Goal: Book appointment/travel/reservation

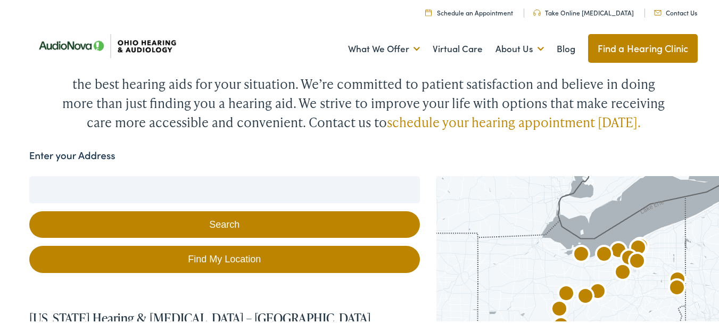
scroll to position [106, 0]
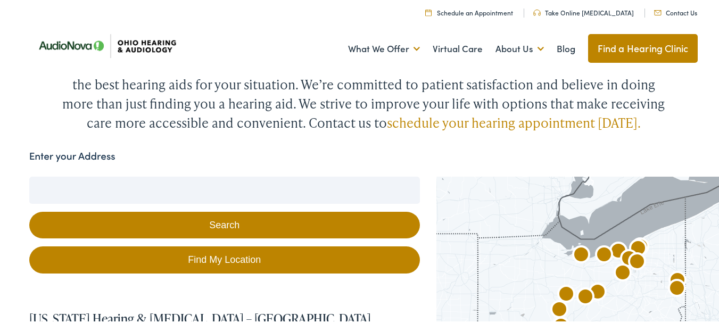
click at [67, 175] on input "Enter your Address" at bounding box center [224, 188] width 391 height 27
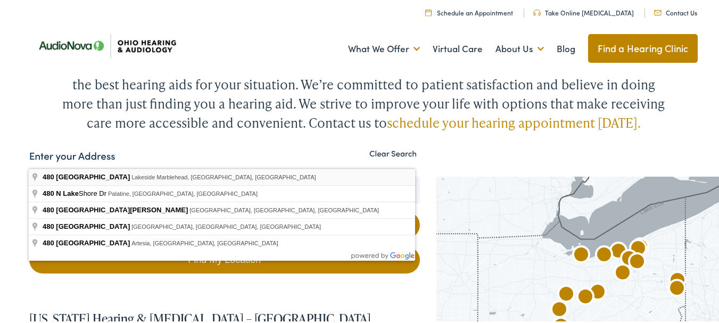
type input "480 North Lake Pines Drive, Lakeside Marblehead, OH, USA"
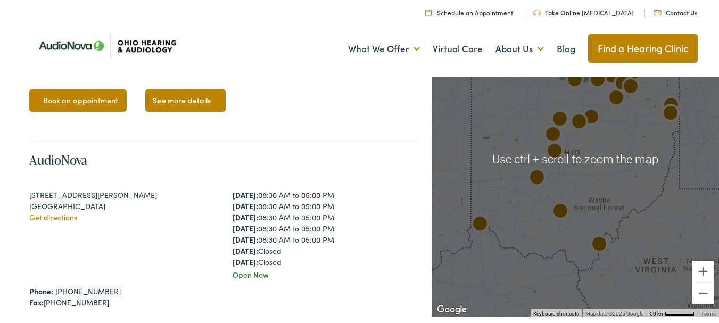
scroll to position [1862, 0]
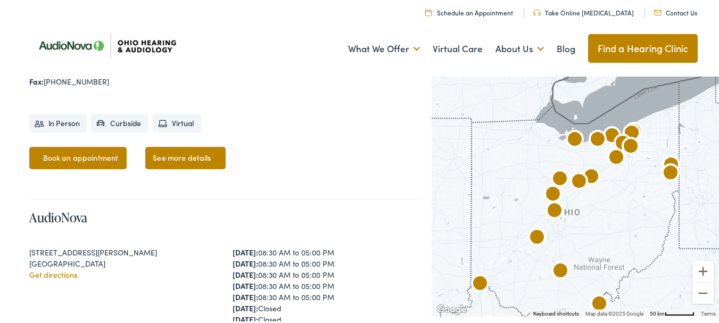
drag, startPoint x: 513, startPoint y: 152, endPoint x: 513, endPoint y: 217, distance: 64.4
click at [513, 217] on div at bounding box center [575, 157] width 287 height 315
click at [578, 134] on img "AudioNova" at bounding box center [575, 139] width 34 height 34
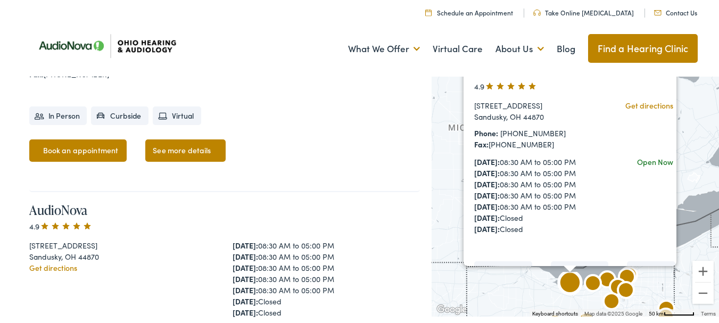
scroll to position [5273, 0]
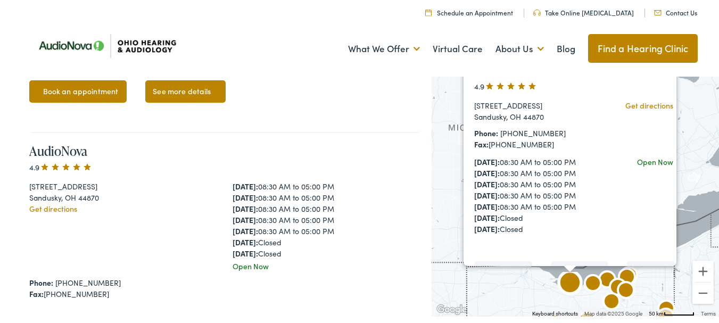
click at [129, 160] on div "4.9" at bounding box center [224, 165] width 391 height 11
click at [68, 140] on link "AudioNova" at bounding box center [58, 149] width 58 height 18
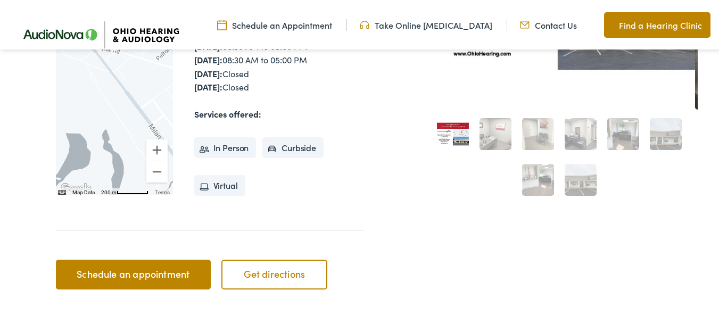
scroll to position [319, 0]
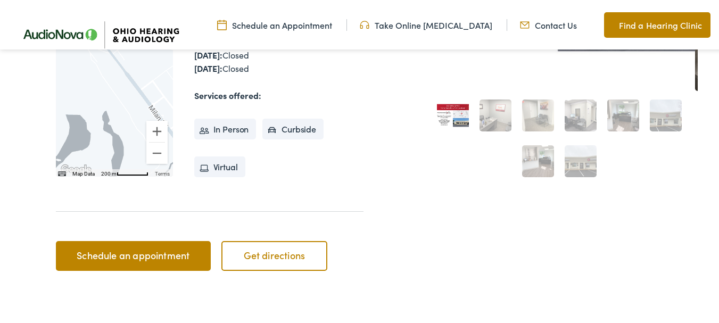
click at [134, 246] on link "Schedule an appointment" at bounding box center [133, 254] width 155 height 30
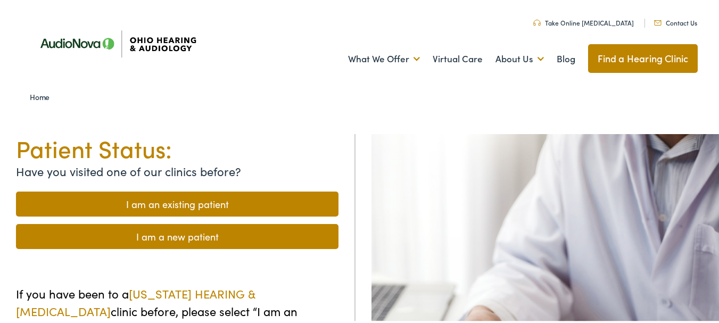
click at [174, 201] on link "I am an existing patient" at bounding box center [177, 202] width 322 height 25
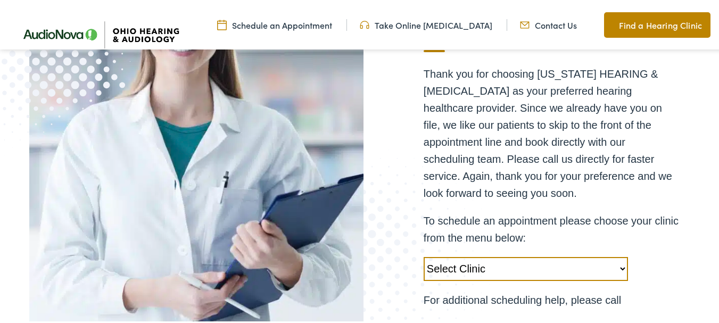
scroll to position [266, 0]
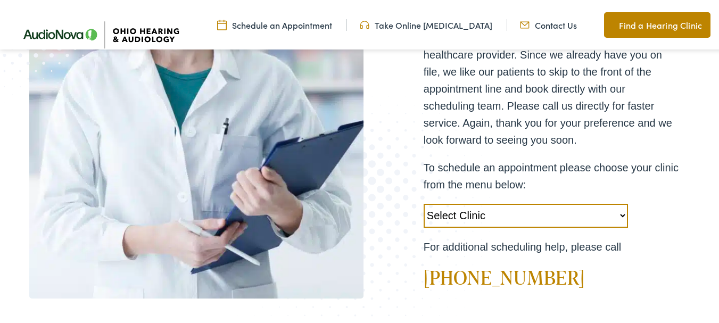
click at [616, 213] on select "Select Clinic Chillicothe-OH-AudioNova 138 Marietta Rd Boardman-OH-AudioNova 75…" at bounding box center [526, 214] width 204 height 24
select select "https://ohiohearing.alpacaaudiology.com/locations/sandusky-oh/"
click at [424, 202] on select "Select Clinic Chillicothe-OH-AudioNova 138 Marietta Rd Boardman-OH-AudioNova 75…" at bounding box center [526, 214] width 204 height 24
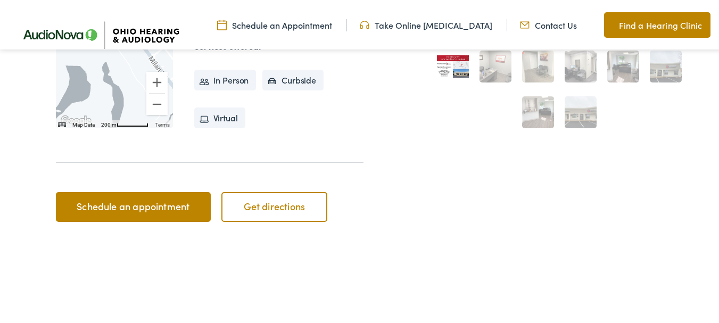
scroll to position [372, 0]
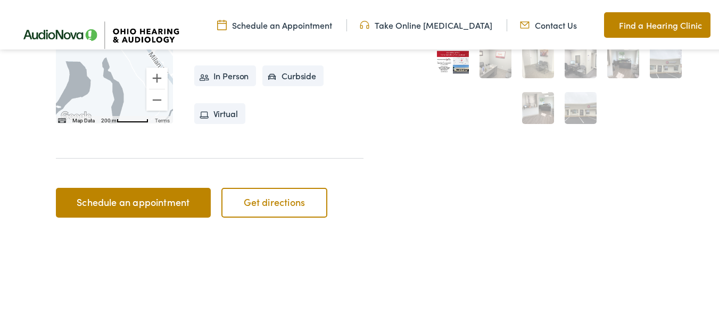
click at [130, 198] on link "Schedule an appointment" at bounding box center [133, 201] width 155 height 30
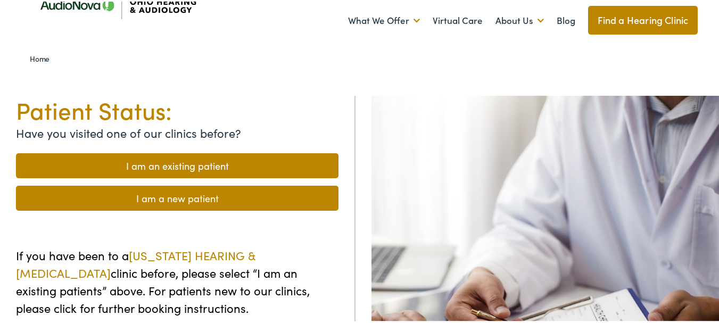
scroll to position [106, 0]
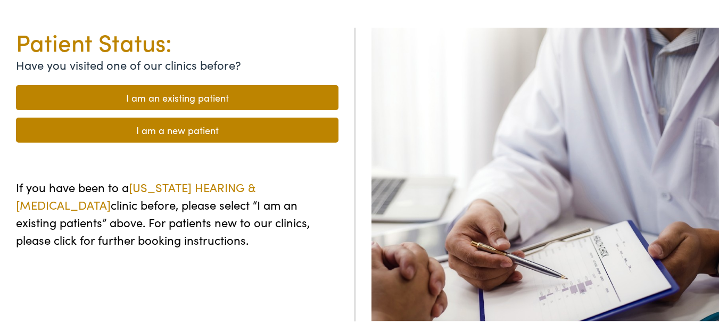
click at [181, 97] on link "I am an existing patient" at bounding box center [177, 96] width 322 height 25
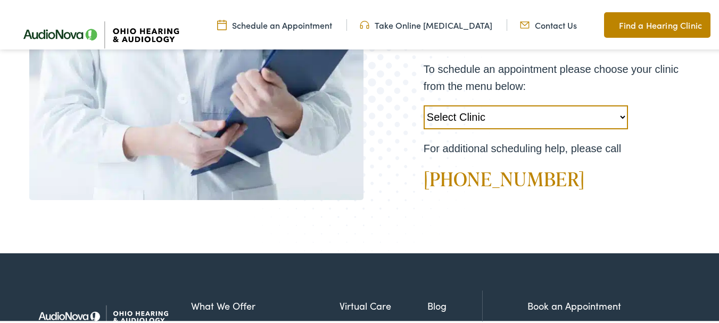
scroll to position [372, 0]
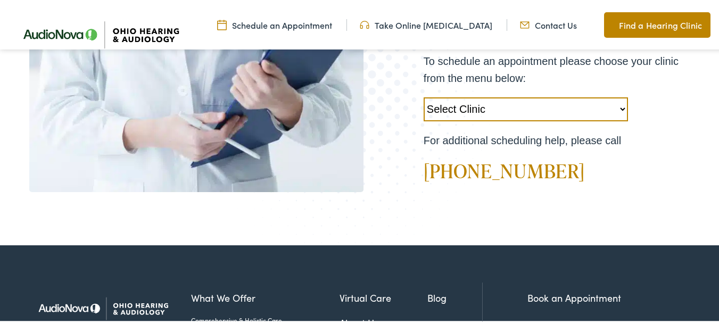
click at [616, 105] on select "Select Clinic [GEOGRAPHIC_DATA]-[GEOGRAPHIC_DATA]-AudioNova [STREET_ADDRESS][PE…" at bounding box center [526, 108] width 204 height 24
select select "[URL][DOMAIN_NAME]"
click at [424, 96] on select "Select Clinic [GEOGRAPHIC_DATA]-[GEOGRAPHIC_DATA]-AudioNova [STREET_ADDRESS][PE…" at bounding box center [526, 108] width 204 height 24
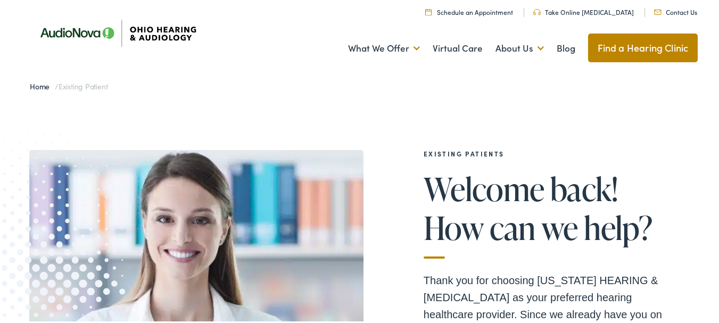
scroll to position [0, 0]
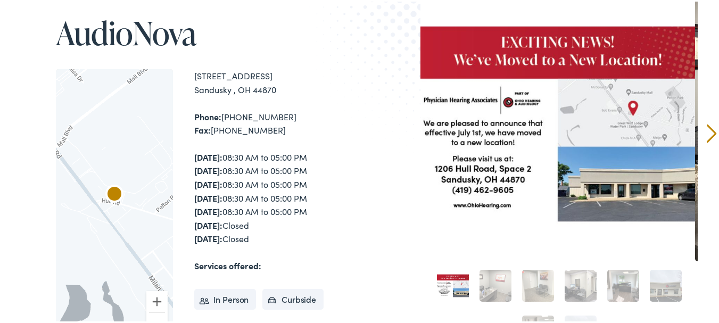
scroll to position [213, 0]
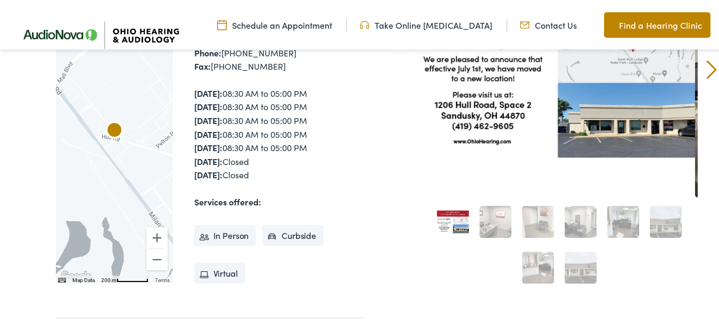
click at [226, 236] on li "In Person" at bounding box center [225, 233] width 62 height 21
click at [205, 235] on li "In Person" at bounding box center [225, 233] width 62 height 21
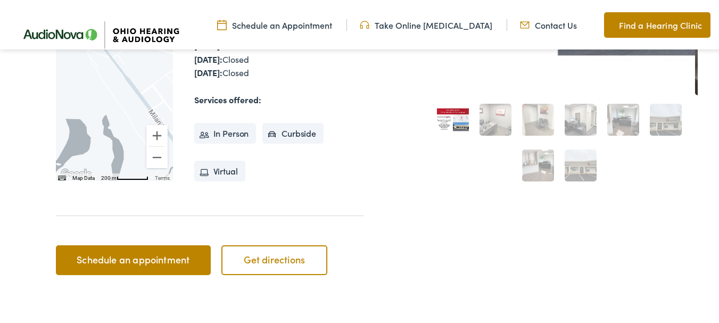
scroll to position [319, 0]
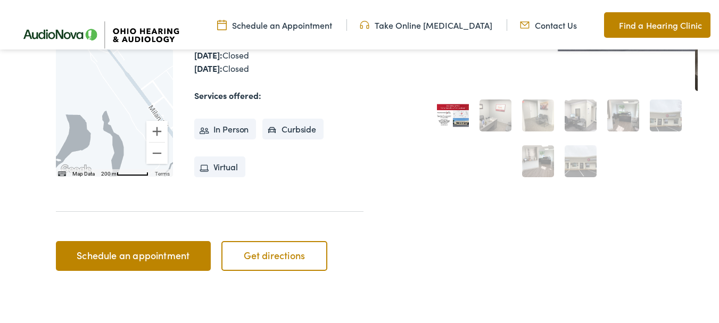
click at [120, 256] on link "Schedule an appointment" at bounding box center [133, 254] width 155 height 30
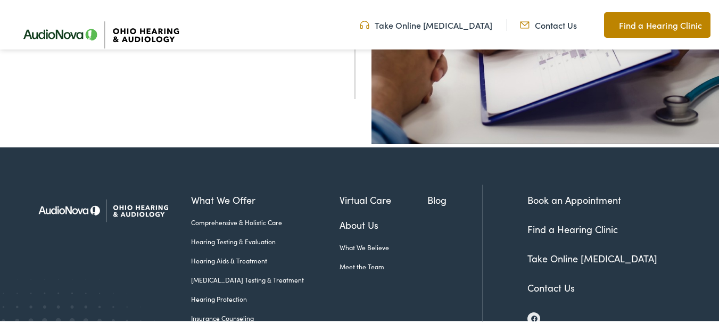
scroll to position [372, 0]
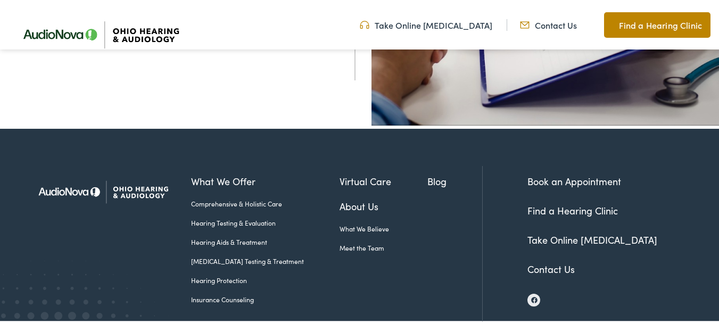
click at [561, 174] on link "Book an Appointment" at bounding box center [574, 179] width 94 height 13
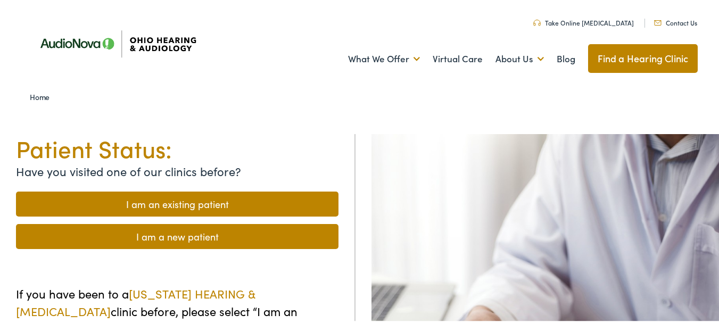
click at [153, 235] on link "I am a new patient" at bounding box center [177, 234] width 322 height 25
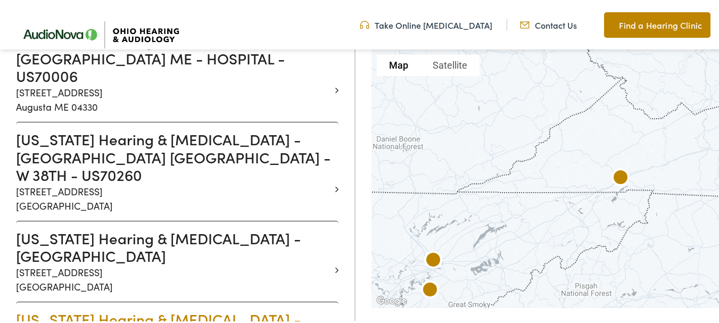
scroll to position [1543, 0]
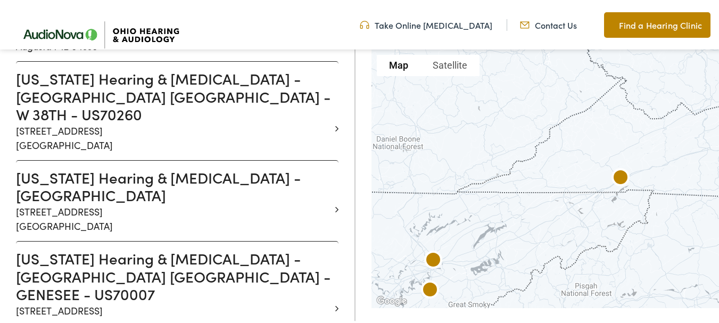
click at [646, 24] on link "Find a Hearing Clinic" at bounding box center [657, 24] width 106 height 26
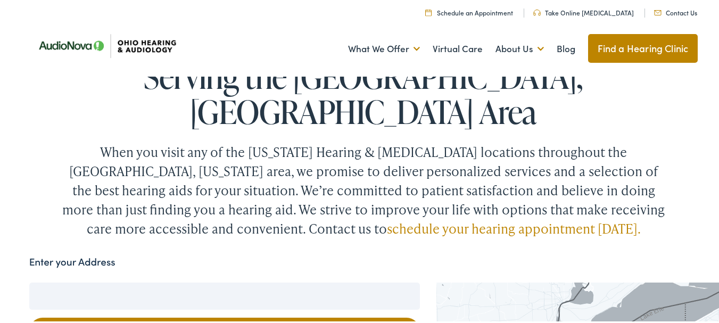
click at [92, 253] on form "Enter your Address Search Find My Location" at bounding box center [224, 316] width 391 height 126
click at [85, 281] on input "Enter your Address" at bounding box center [224, 294] width 391 height 27
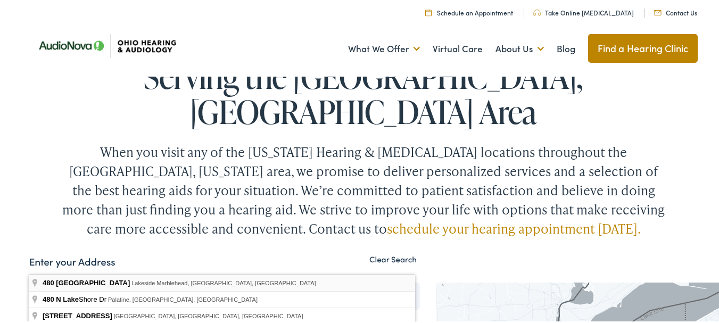
type input "[STREET_ADDRESS]"
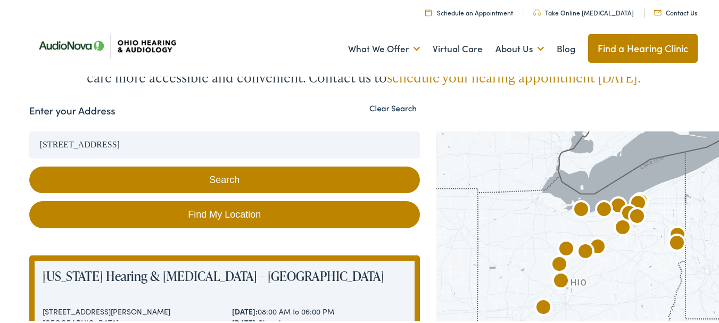
scroll to position [213, 0]
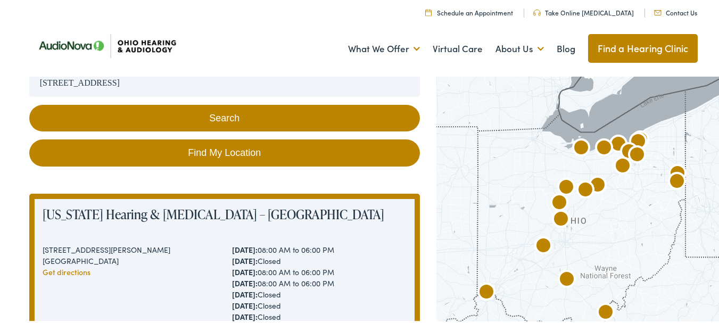
click at [241, 103] on button "Search" at bounding box center [224, 116] width 391 height 27
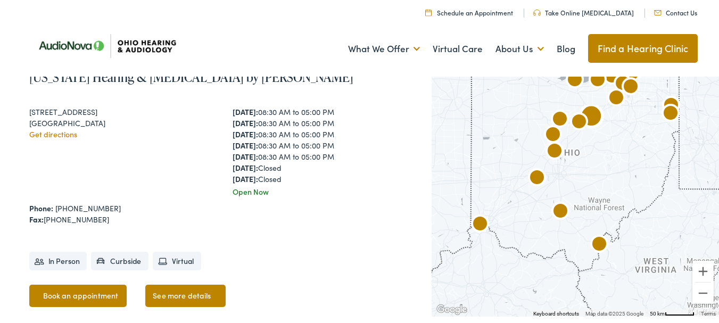
scroll to position [585, 0]
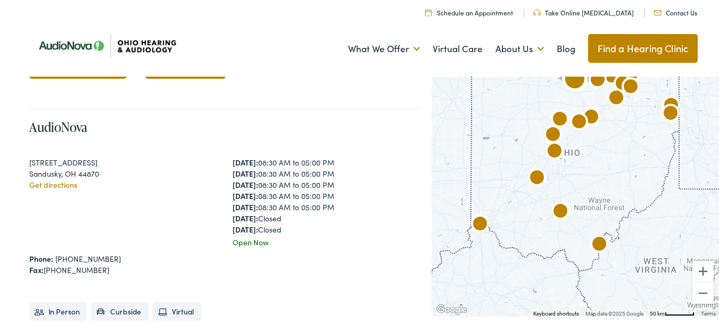
scroll to position [5321, 0]
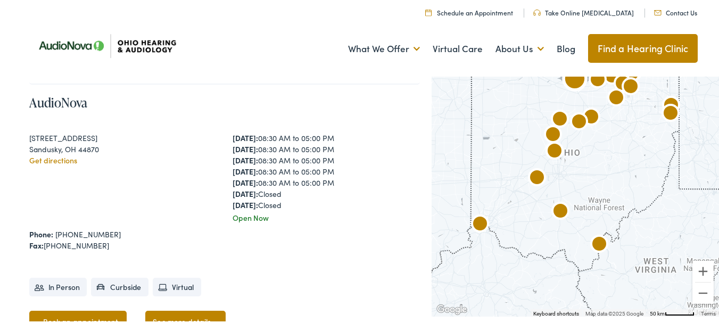
click at [63, 309] on link "Book an appointment" at bounding box center [78, 320] width 98 height 22
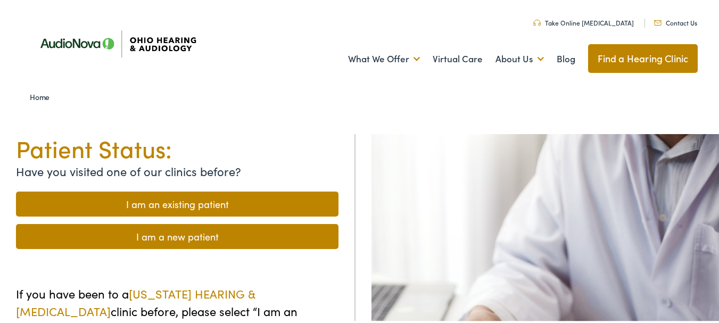
click at [164, 200] on link "I am an existing patient" at bounding box center [177, 202] width 322 height 25
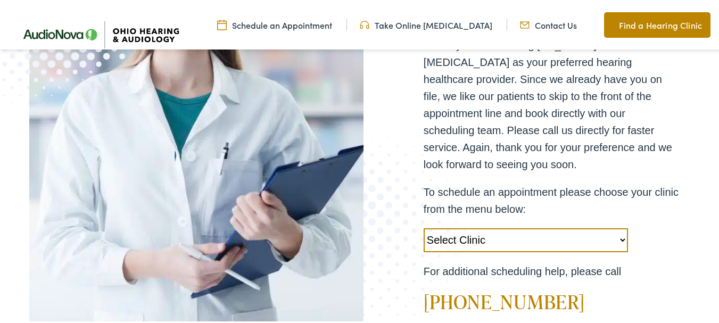
scroll to position [266, 0]
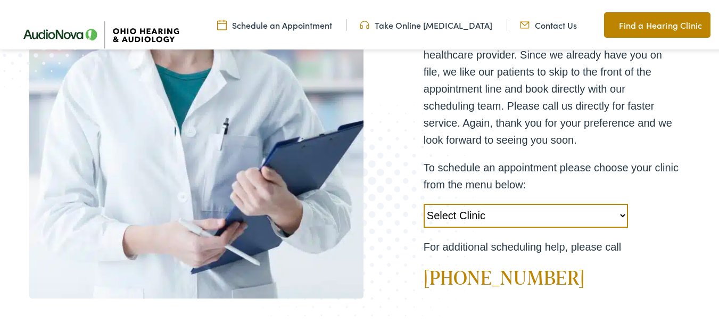
click at [618, 211] on select "Select Clinic Chillicothe-OH-AudioNova 138 Marietta Rd Boardman-OH-AudioNova 75…" at bounding box center [526, 214] width 204 height 24
select select "https://ohiohearing.alpacaaudiology.com/locations/sandusky-oh/"
click at [424, 202] on select "Select Clinic Chillicothe-OH-AudioNova 138 Marietta Rd Boardman-OH-AudioNova 75…" at bounding box center [526, 214] width 204 height 24
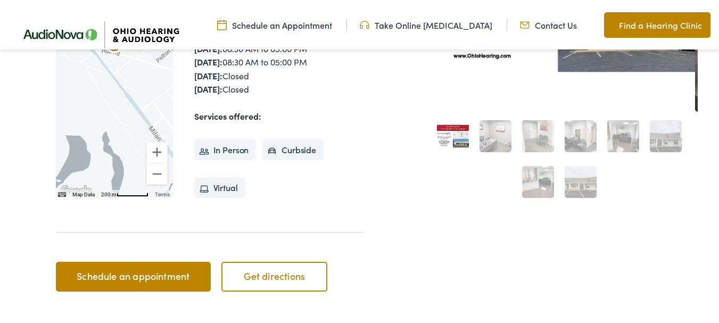
scroll to position [319, 0]
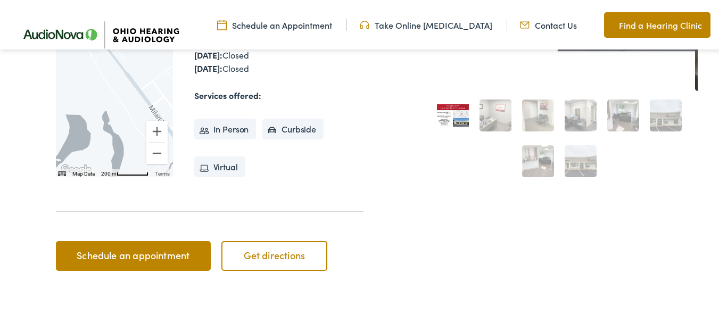
click at [114, 255] on link "Schedule an appointment" at bounding box center [133, 254] width 155 height 30
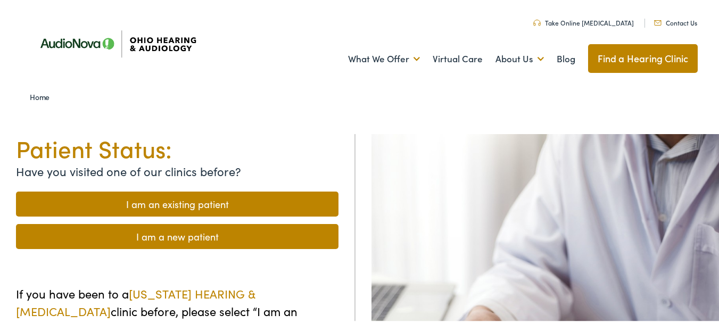
click at [170, 205] on link "I am an existing patient" at bounding box center [177, 202] width 322 height 25
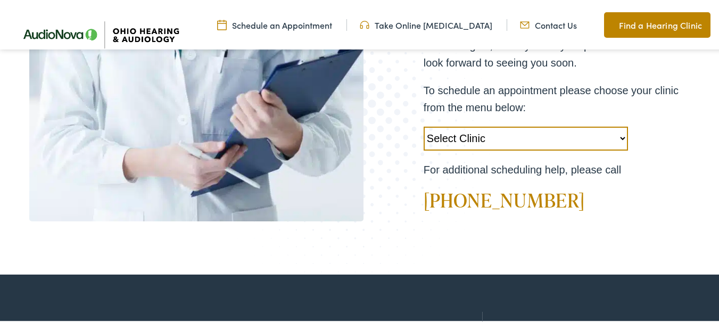
scroll to position [319, 0]
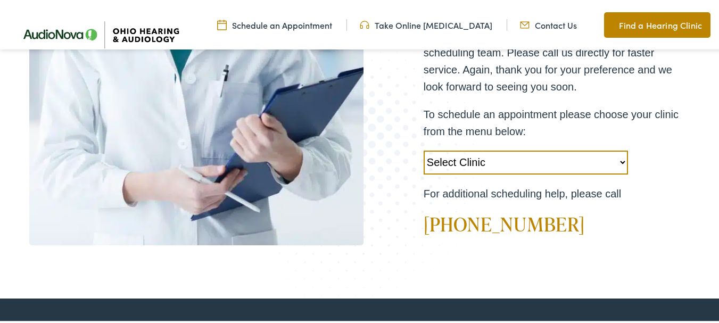
click at [620, 161] on select "Select Clinic Chillicothe-OH-AudioNova 138 Marietta Rd Boardman-OH-AudioNova 75…" at bounding box center [526, 161] width 204 height 24
select select "https://ohiohearing.alpacaaudiology.com/locations/sandusky-oh/"
click at [424, 149] on select "Select Clinic Chillicothe-OH-AudioNova 138 Marietta Rd Boardman-OH-AudioNova 75…" at bounding box center [526, 161] width 204 height 24
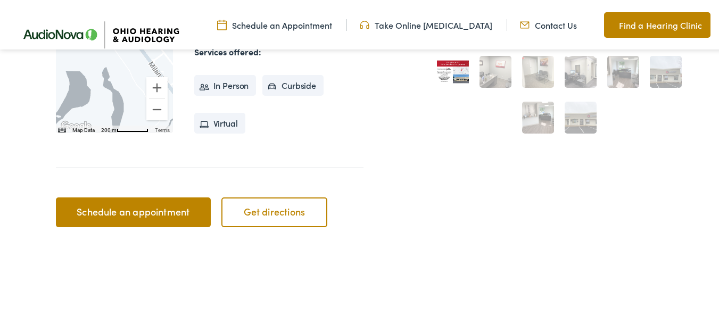
scroll to position [372, 0]
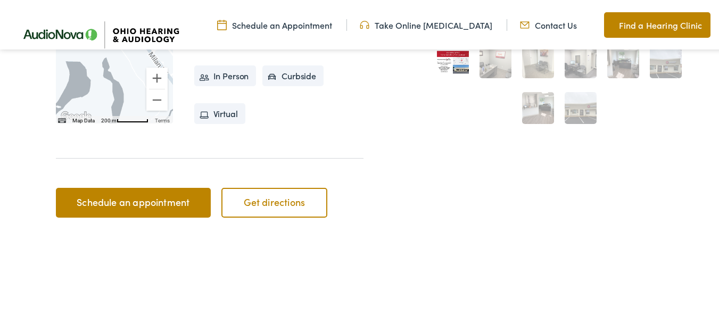
click at [128, 198] on link "Schedule an appointment" at bounding box center [133, 201] width 155 height 30
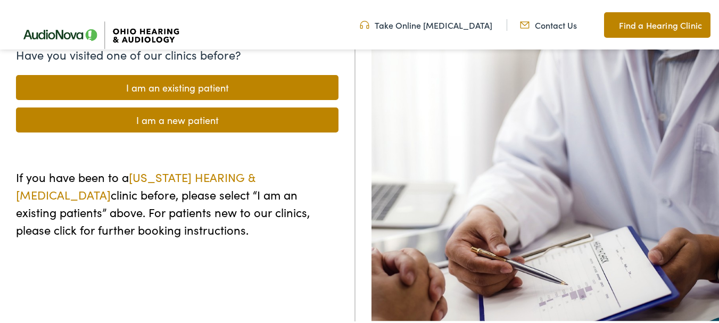
scroll to position [53, 0]
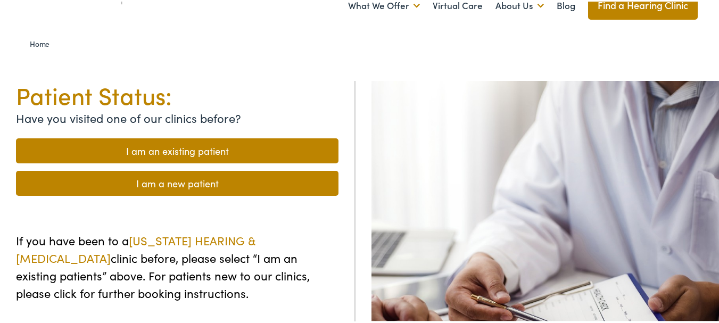
click at [142, 151] on link "I am an existing patient" at bounding box center [177, 149] width 322 height 25
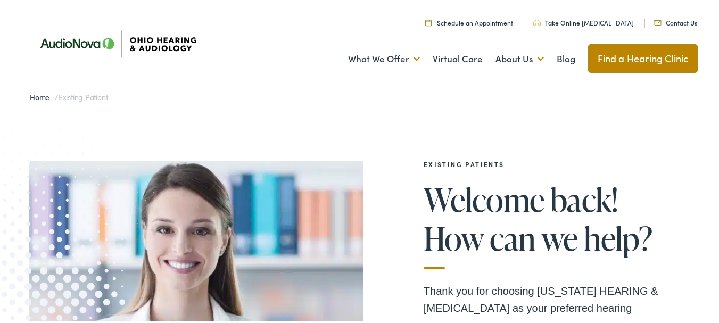
click at [486, 23] on link "Schedule an Appointment" at bounding box center [469, 20] width 88 height 9
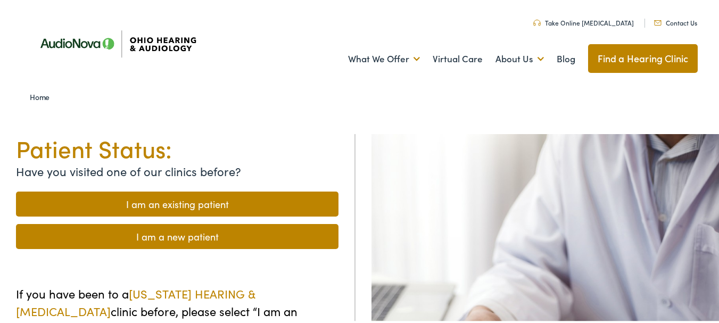
click at [224, 201] on link "I am an existing patient" at bounding box center [177, 202] width 322 height 25
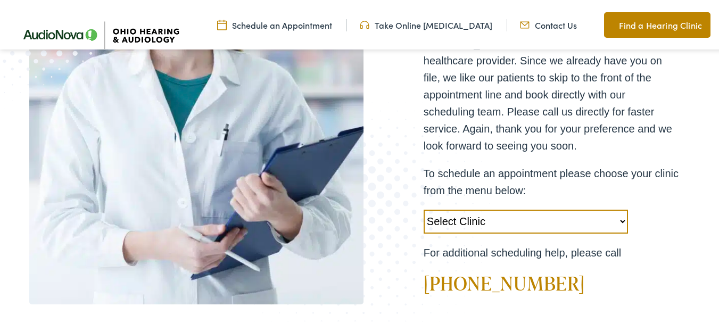
scroll to position [269, 0]
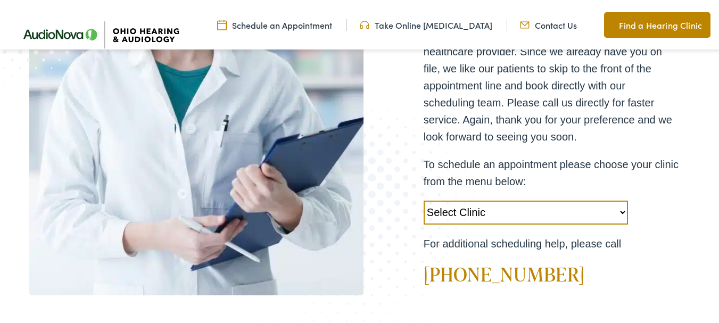
click at [615, 210] on select "Select Clinic Chillicothe-OH-AudioNova 138 Marietta Rd Boardman-OH-AudioNova 75…" at bounding box center [526, 211] width 204 height 24
select select "https://ohiohearing.alpacaaudiology.com/locations/sandusky-oh/"
click at [424, 199] on select "Select Clinic Chillicothe-OH-AudioNova 138 Marietta Rd Boardman-OH-AudioNova 75…" at bounding box center [526, 211] width 204 height 24
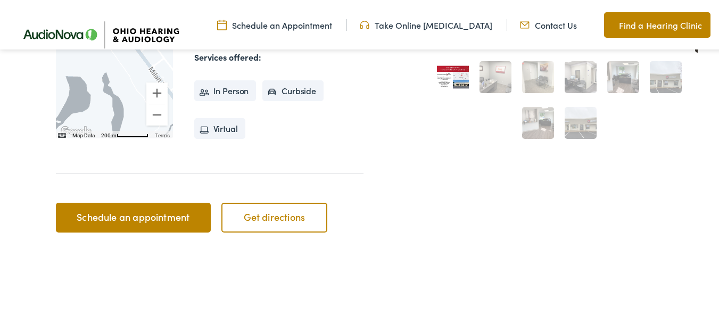
scroll to position [372, 0]
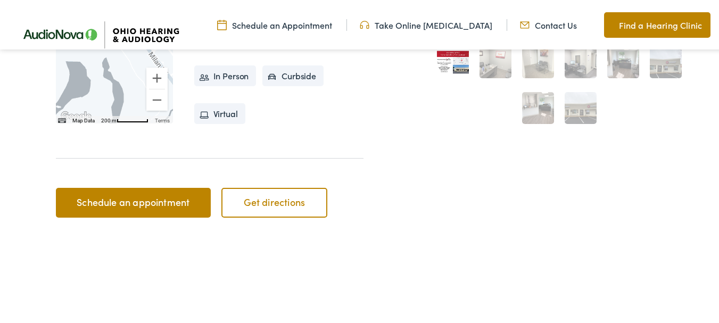
click at [101, 200] on link "Schedule an appointment" at bounding box center [133, 201] width 155 height 30
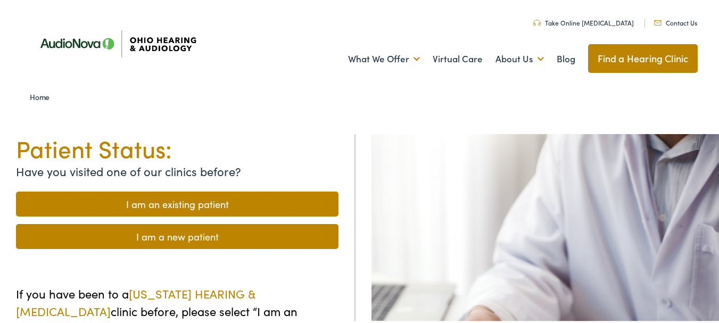
click at [101, 200] on link "I am an existing patient" at bounding box center [177, 202] width 322 height 25
